Goal: Communication & Community: Ask a question

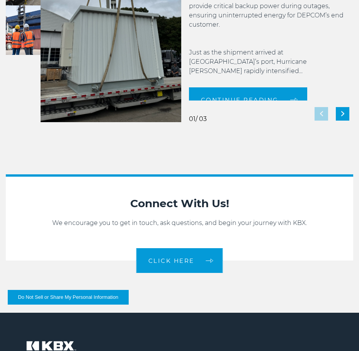
scroll to position [1431, 0]
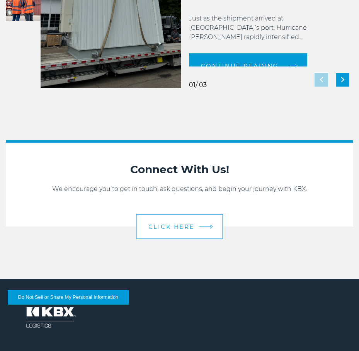
click at [196, 226] on link "CLICK HERE" at bounding box center [179, 226] width 87 height 25
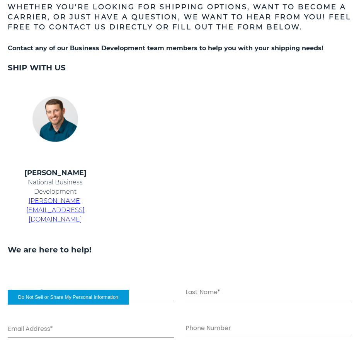
scroll to position [309, 0]
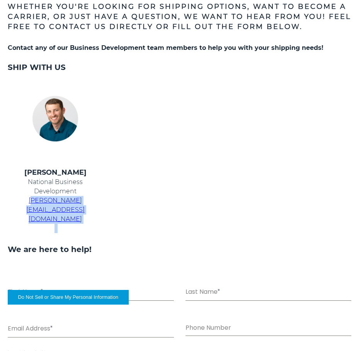
drag, startPoint x: 114, startPoint y: 201, endPoint x: 16, endPoint y: 196, distance: 98.4
click at [16, 196] on tr "[PERSON_NAME] National Business Development [PERSON_NAME][EMAIL_ADDRESS][DOMAIN…" at bounding box center [170, 200] width 344 height 66
copy tr "[EMAIL_ADDRESS][DOMAIN_NAME]"
click at [132, 186] on td at bounding box center [170, 200] width 114 height 66
drag, startPoint x: 107, startPoint y: 207, endPoint x: 14, endPoint y: 182, distance: 96.4
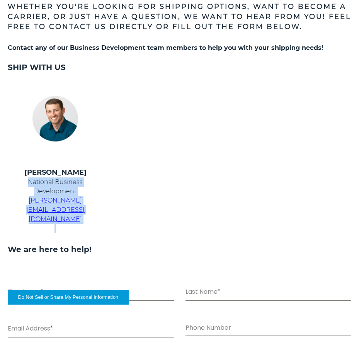
click at [14, 182] on td "[PERSON_NAME] National Business Development [PERSON_NAME][EMAIL_ADDRESS][DOMAIN…" at bounding box center [55, 200] width 114 height 66
copy td "National Business Development [PERSON_NAME][EMAIL_ADDRESS][DOMAIN_NAME]"
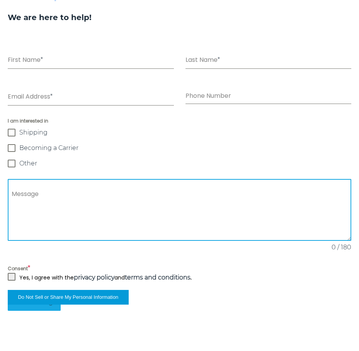
scroll to position [503, 0]
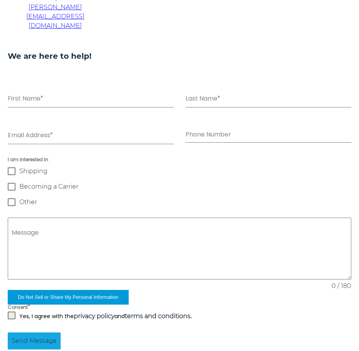
click at [10, 198] on span at bounding box center [12, 202] width 8 height 8
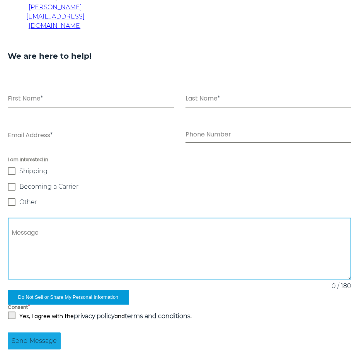
click at [20, 218] on textarea "Message" at bounding box center [180, 249] width 344 height 62
drag, startPoint x: 147, startPoint y: 215, endPoint x: 176, endPoint y: 216, distance: 29.8
click at [176, 218] on textarea "**********" at bounding box center [180, 249] width 344 height 62
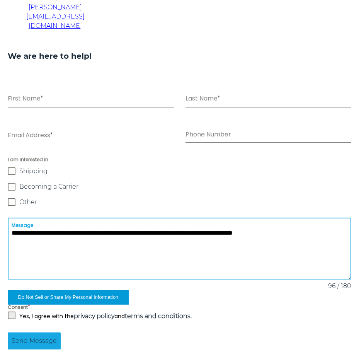
click at [300, 218] on textarea "**********" at bounding box center [180, 249] width 344 height 62
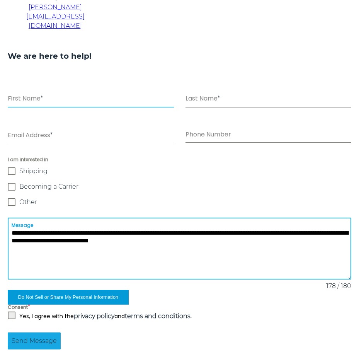
type textarea "**********"
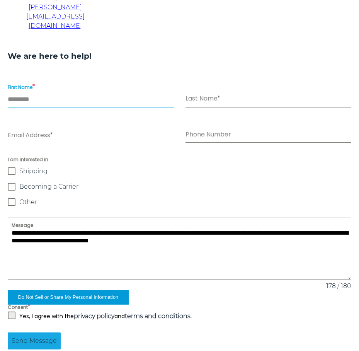
click at [15, 92] on input "First Name *" at bounding box center [91, 100] width 166 height 16
type input "********"
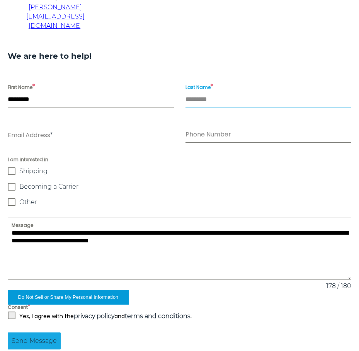
click at [189, 92] on input "Last Name *" at bounding box center [269, 100] width 166 height 16
type input "*****"
click at [23, 128] on input "Email Address *" at bounding box center [91, 136] width 166 height 16
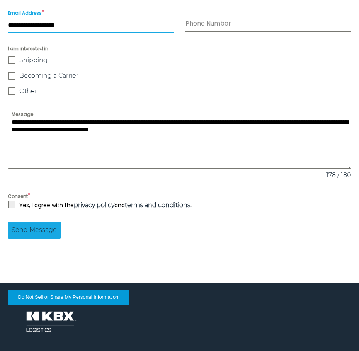
scroll to position [619, 0]
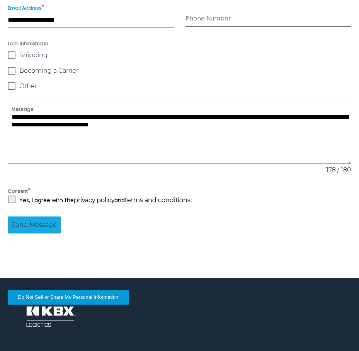
type input "**********"
click at [13, 196] on span at bounding box center [12, 200] width 8 height 8
click at [26, 220] on span "Send Message" at bounding box center [34, 224] width 45 height 9
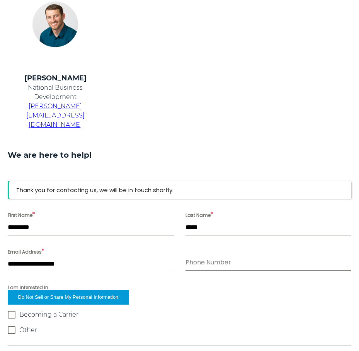
scroll to position [403, 0]
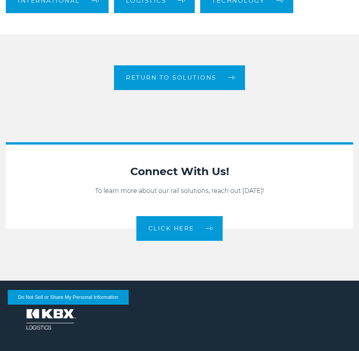
scroll to position [1083, 0]
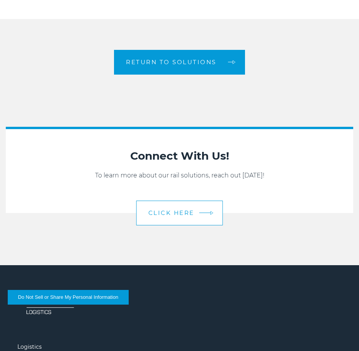
click at [171, 216] on span "CLICK HERE" at bounding box center [171, 213] width 46 height 6
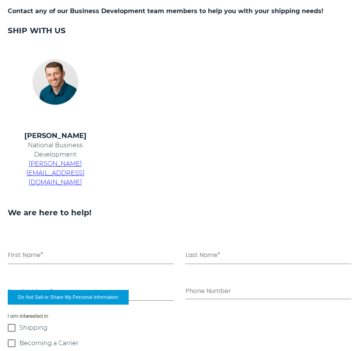
scroll to position [353, 0]
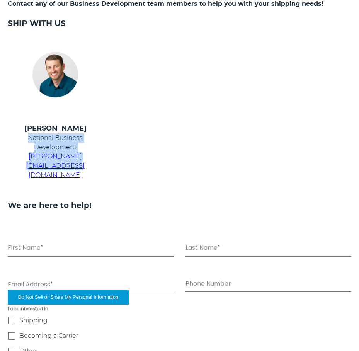
drag, startPoint x: 112, startPoint y: 159, endPoint x: 15, endPoint y: 138, distance: 99.4
click at [15, 138] on td "[PERSON_NAME] National Business Development [PERSON_NAME][EMAIL_ADDRESS][DOMAIN…" at bounding box center [55, 156] width 114 height 66
drag, startPoint x: 15, startPoint y: 138, endPoint x: 47, endPoint y: 157, distance: 37.6
copy td "National Business Development [PERSON_NAME][EMAIL_ADDRESS][DOMAIN_NAME]"
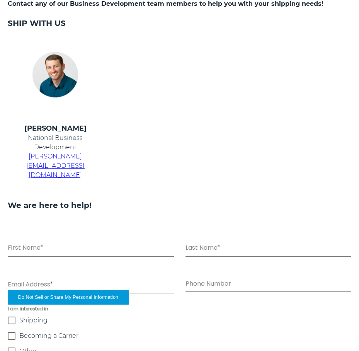
click at [172, 166] on td at bounding box center [170, 156] width 114 height 66
